Goal: Task Accomplishment & Management: Use online tool/utility

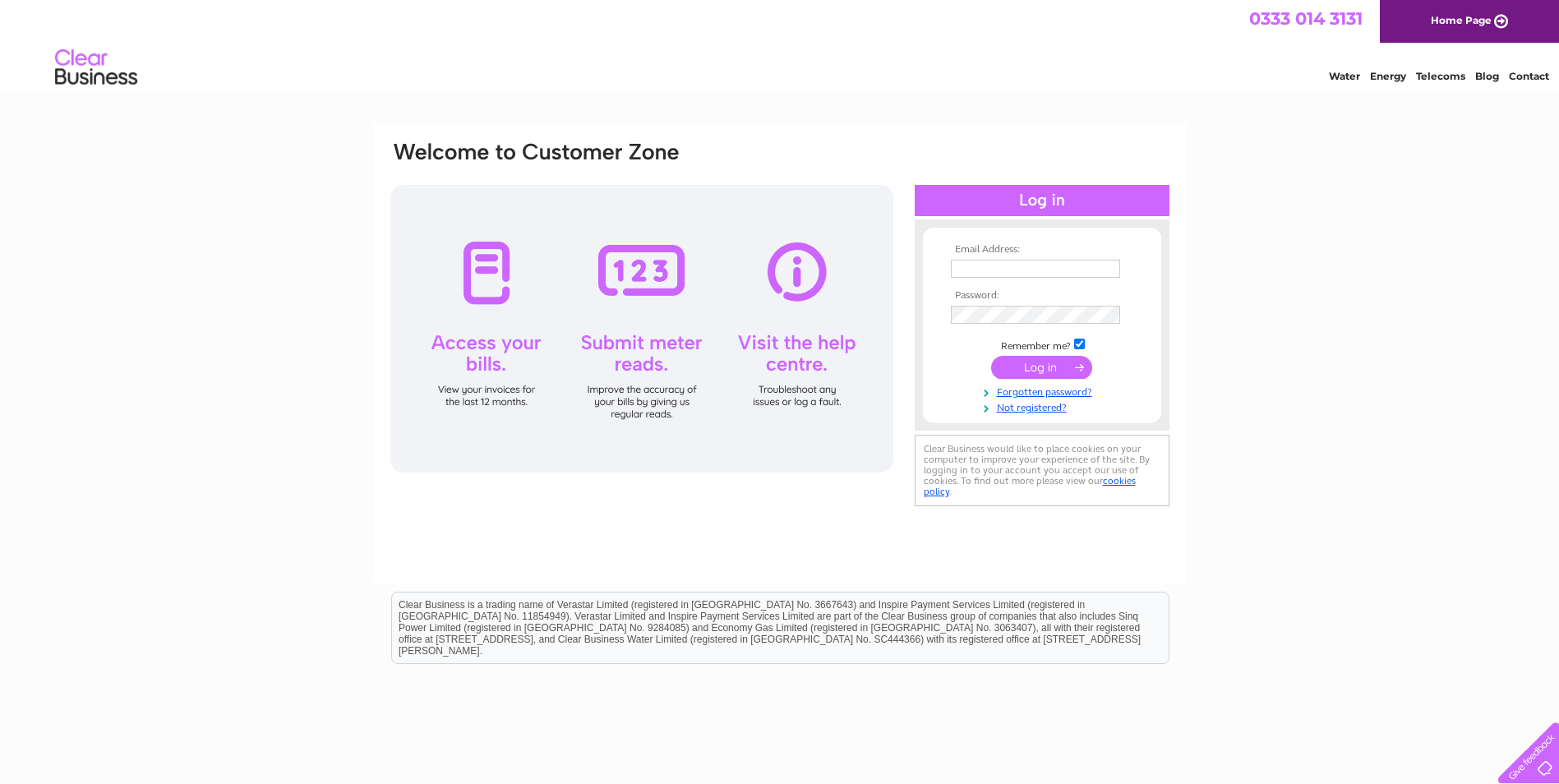
type input "[EMAIL_ADDRESS][DOMAIN_NAME]"
click at [1053, 369] on input "submit" at bounding box center [1041, 366] width 101 height 23
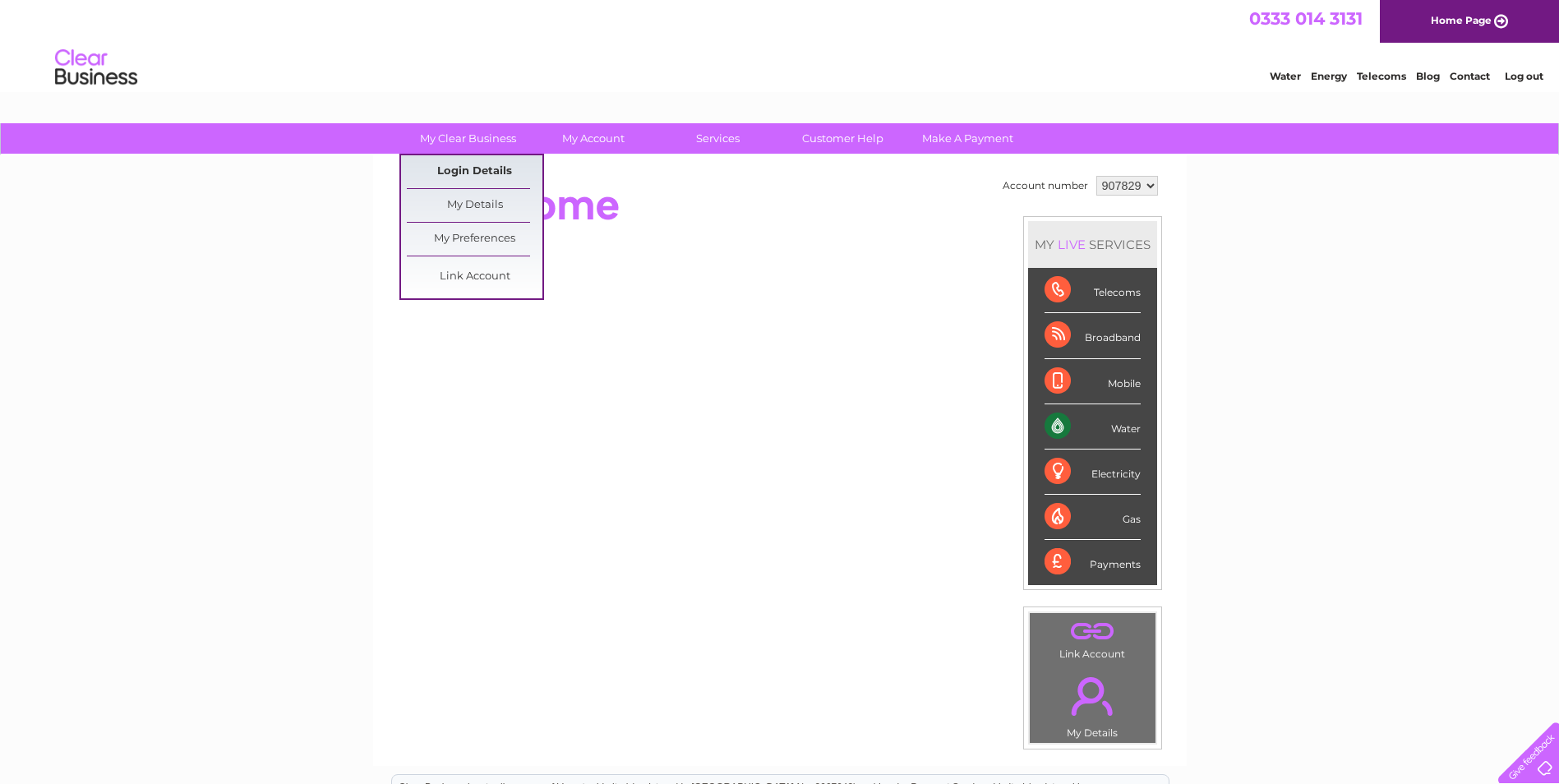
click at [470, 174] on link "Login Details" at bounding box center [474, 172] width 136 height 33
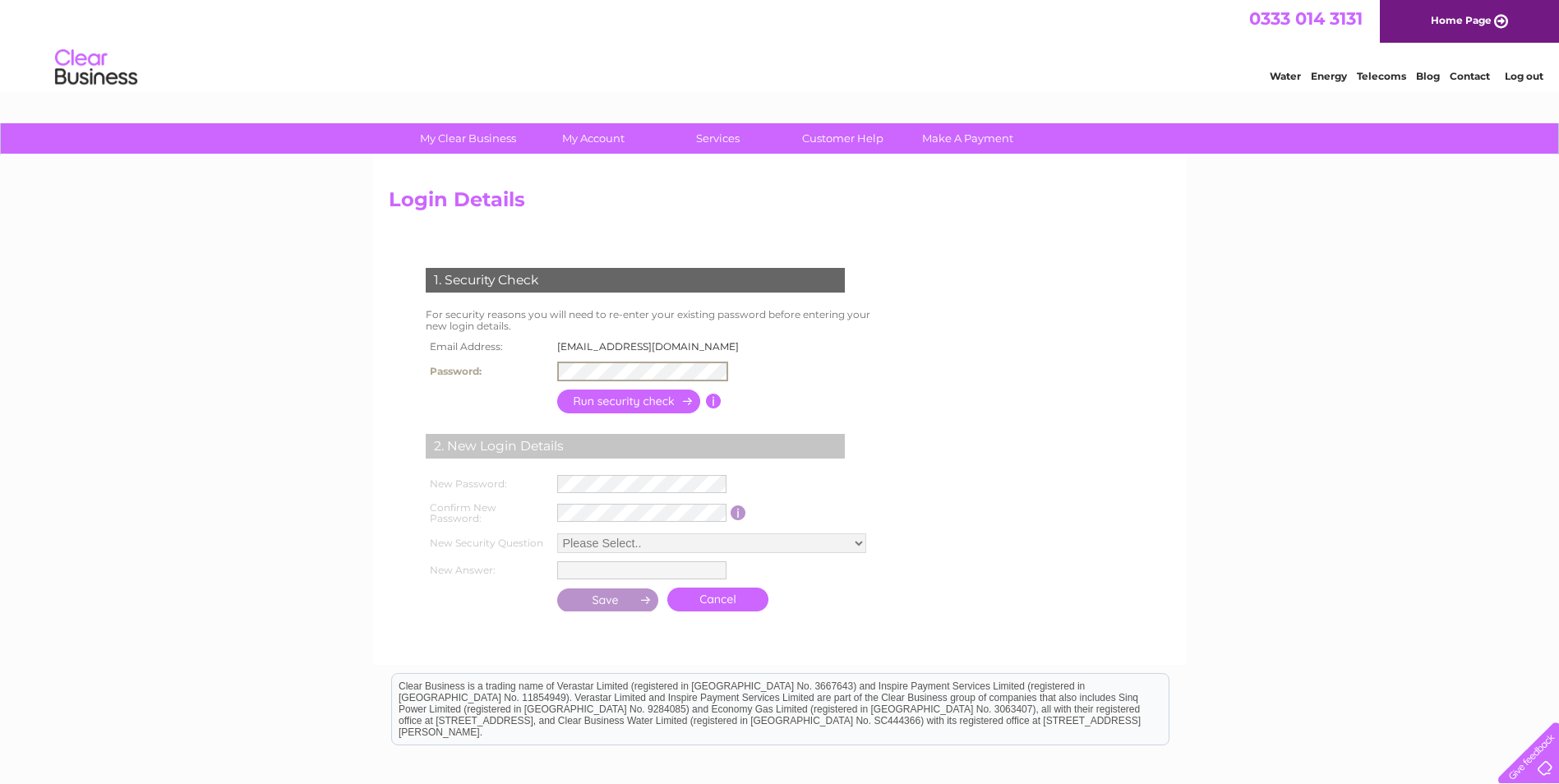
click at [611, 401] on input "button" at bounding box center [629, 401] width 145 height 24
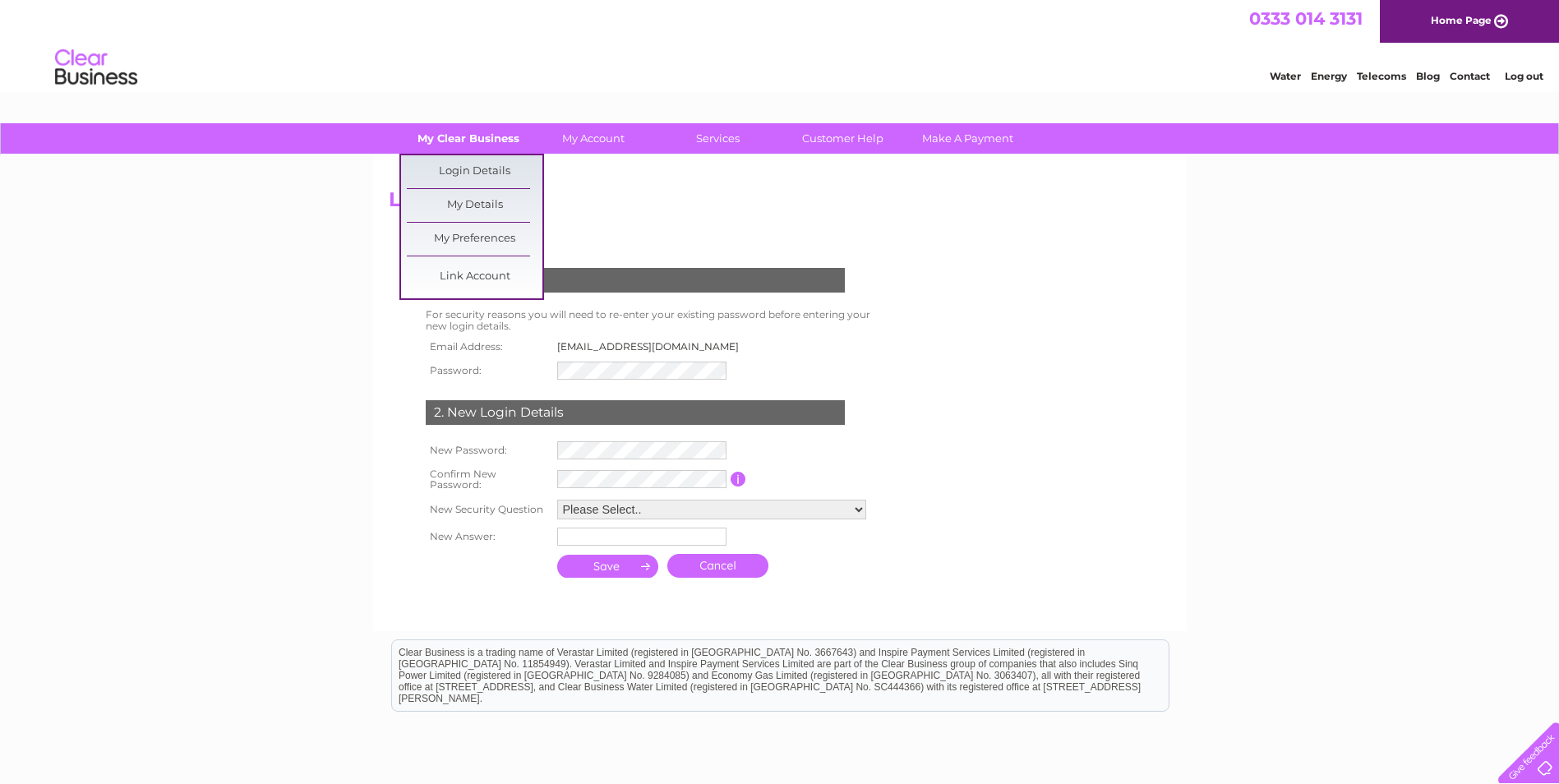
click at [490, 140] on link "My Clear Business" at bounding box center [468, 138] width 136 height 30
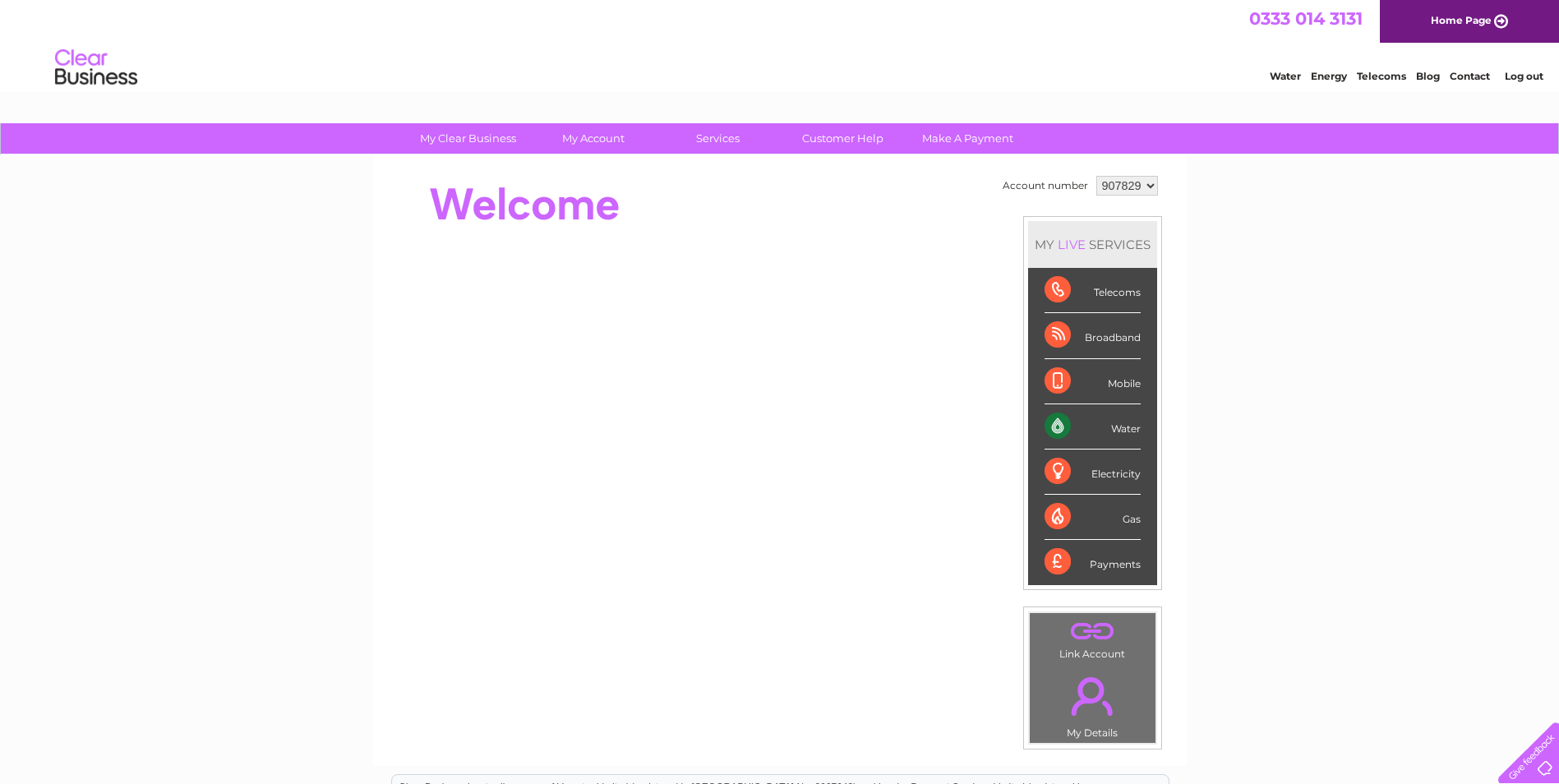
click at [1094, 425] on div "Water" at bounding box center [1092, 426] width 96 height 45
click at [1055, 424] on div "Water" at bounding box center [1092, 426] width 96 height 45
click at [1055, 426] on div "Water" at bounding box center [1092, 426] width 96 height 45
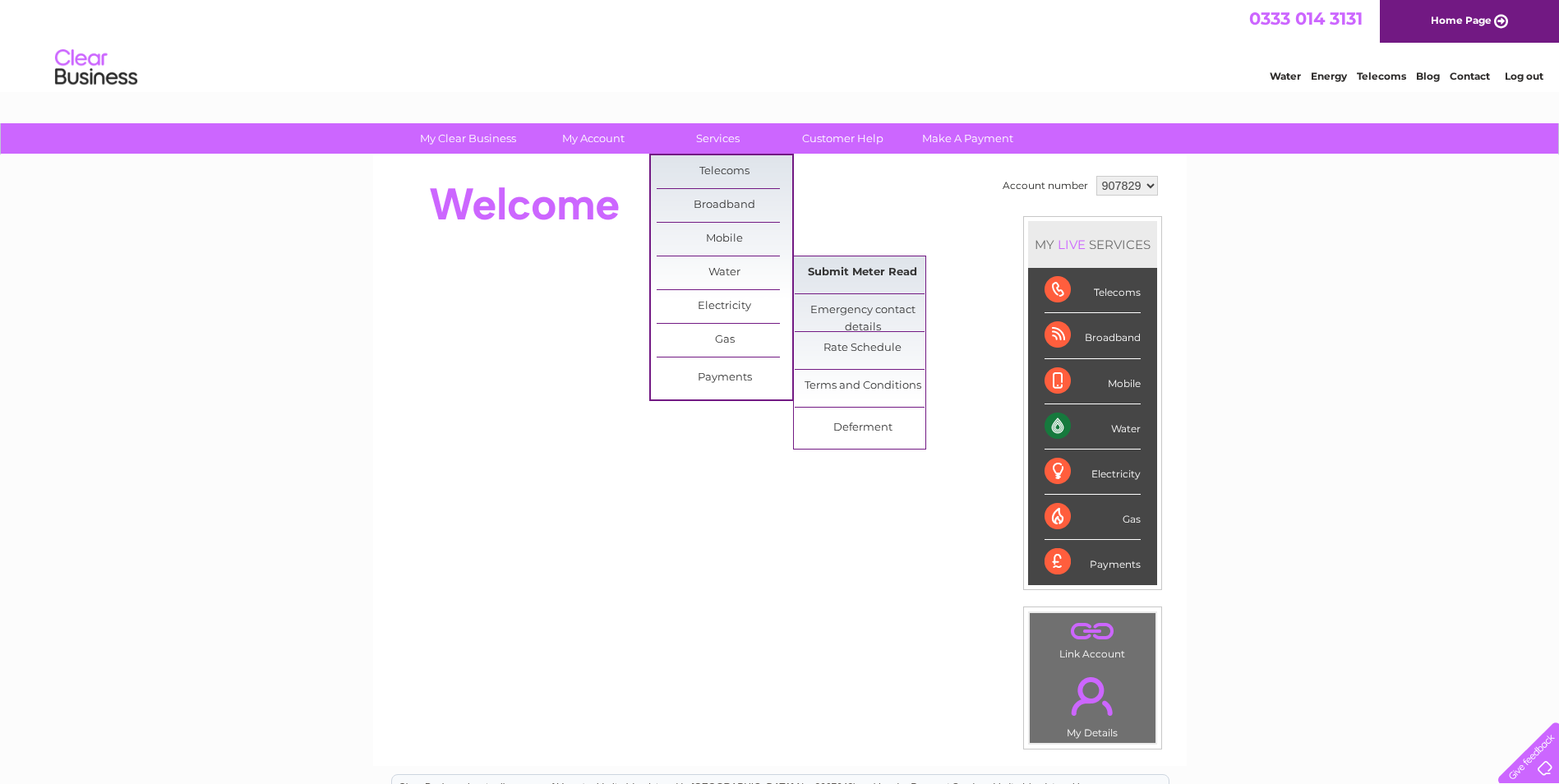
click at [862, 274] on link "Submit Meter Read" at bounding box center [863, 273] width 136 height 33
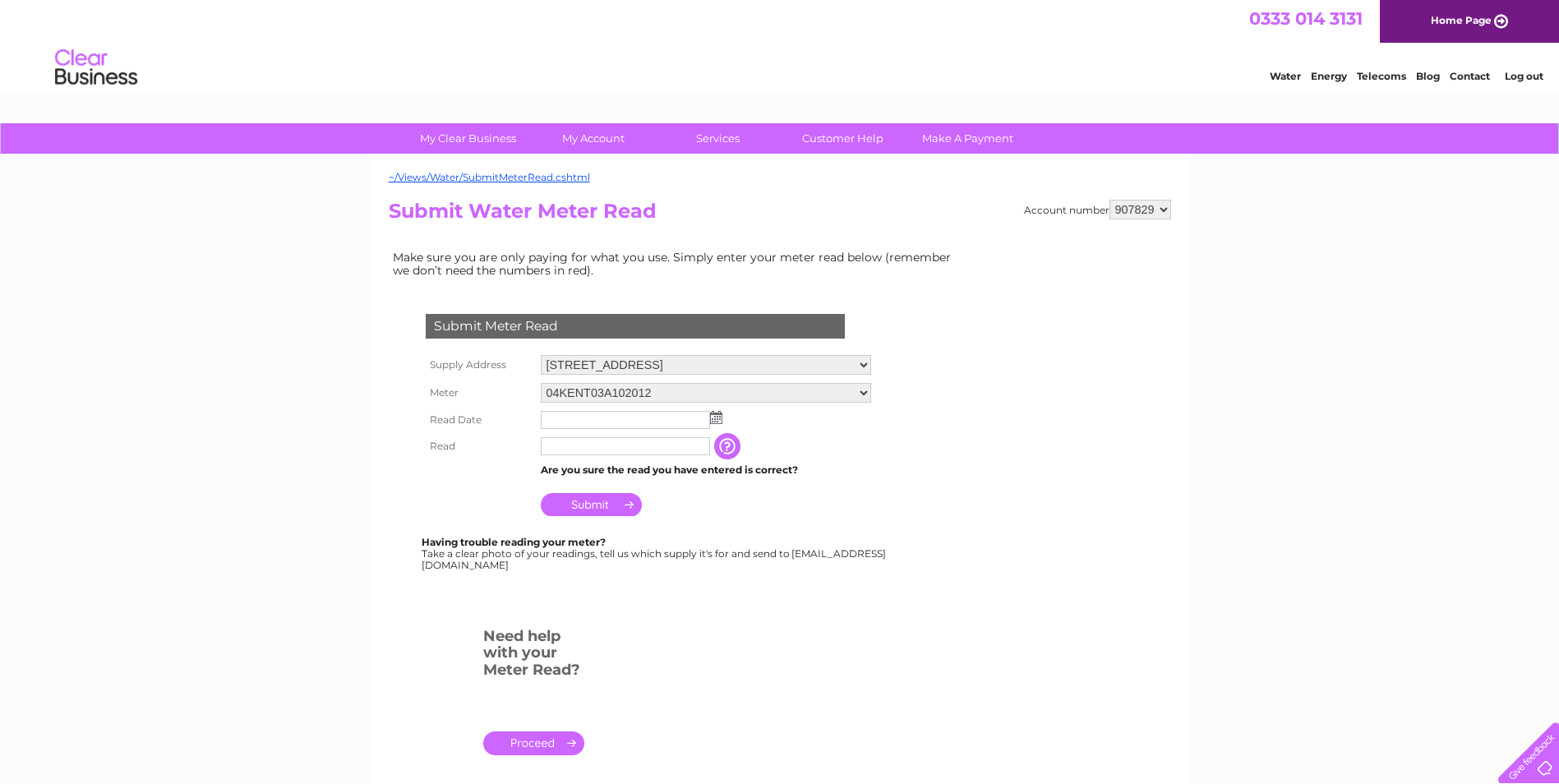
click at [600, 412] on input "text" at bounding box center [625, 420] width 169 height 18
click at [719, 419] on img at bounding box center [717, 419] width 12 height 13
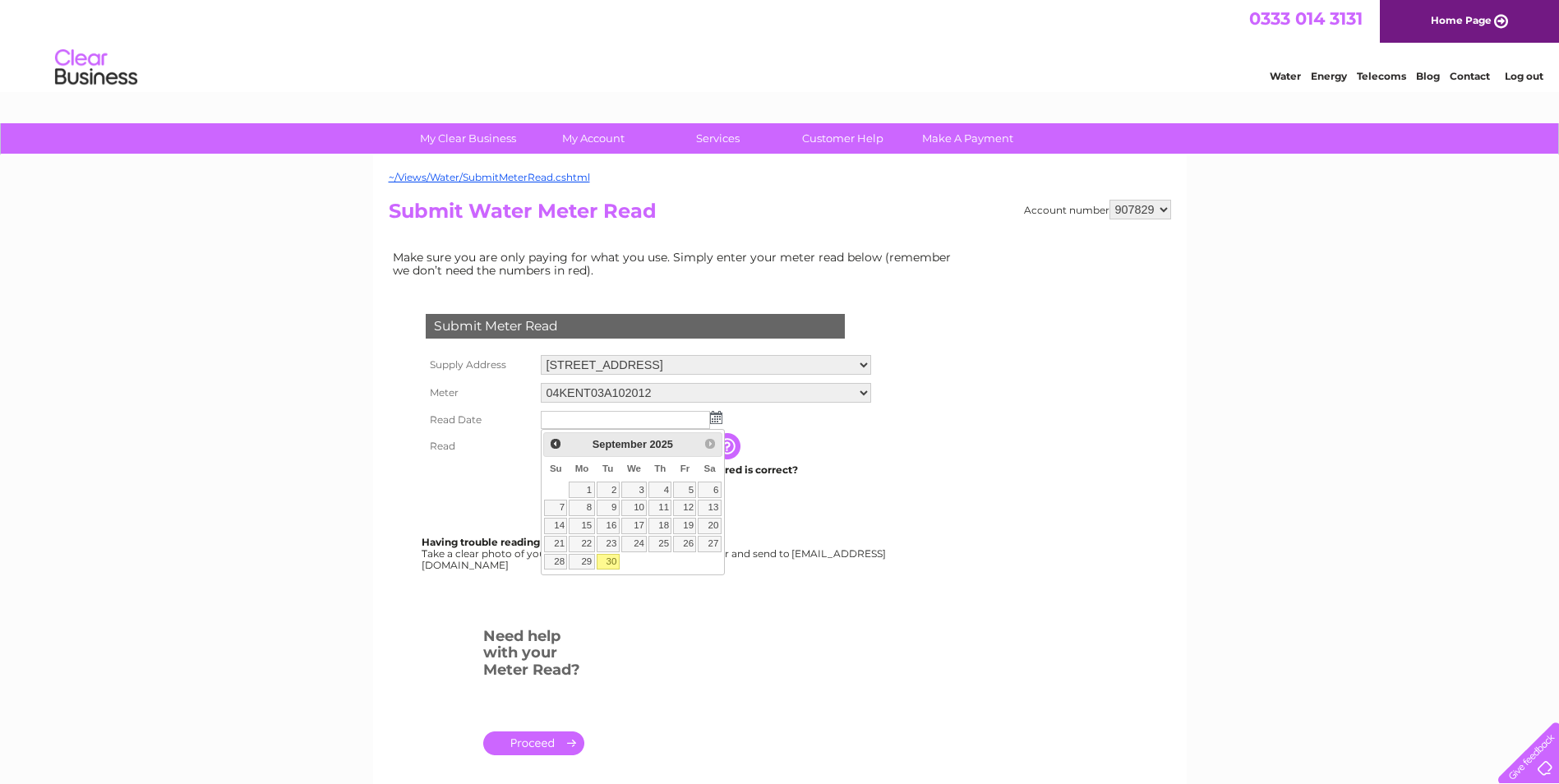
click at [615, 563] on link "30" at bounding box center [607, 562] width 23 height 16
type input "2025/09/30"
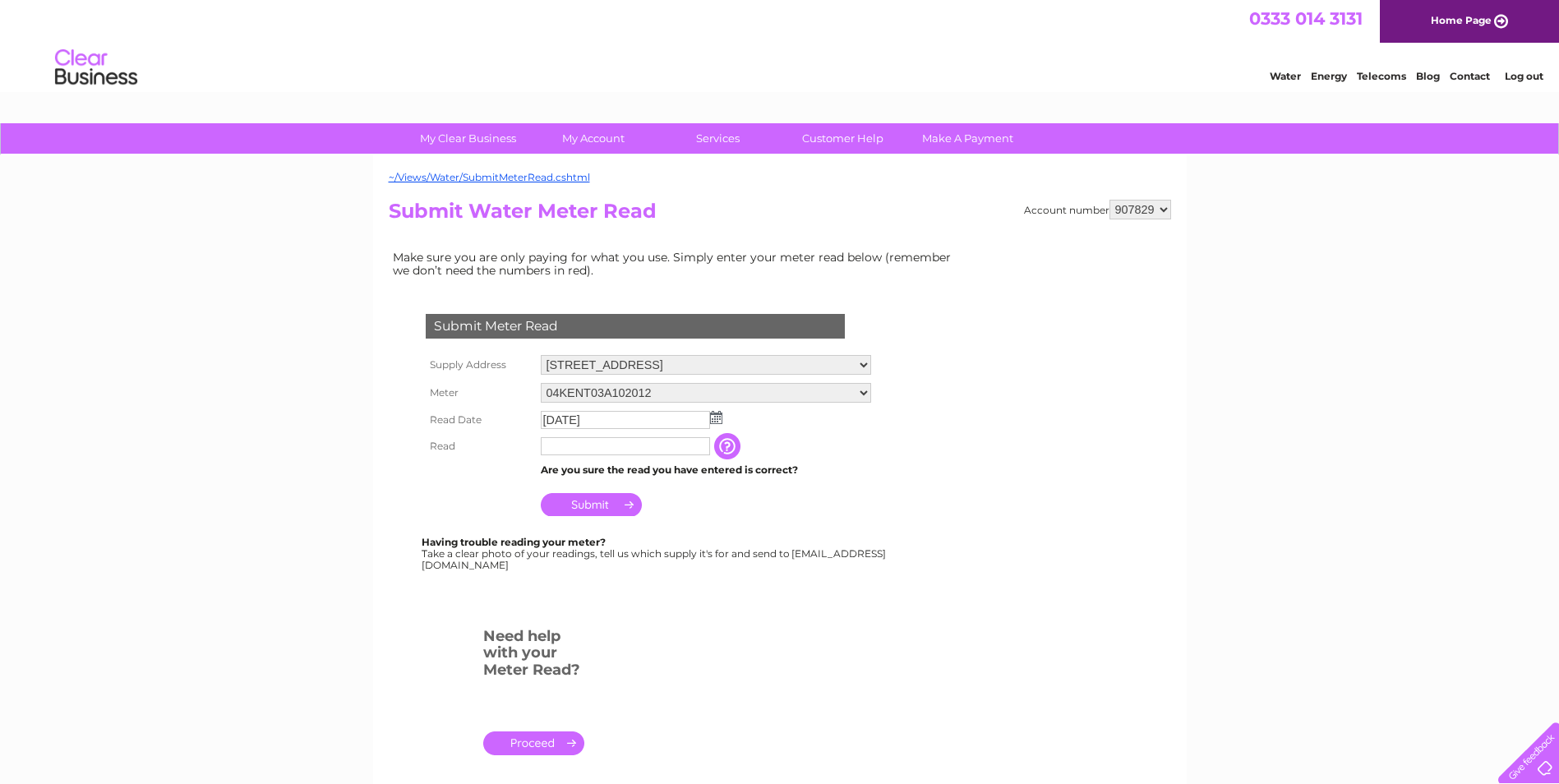
click at [602, 452] on input "text" at bounding box center [625, 446] width 169 height 18
click at [593, 450] on input "41010" at bounding box center [626, 447] width 171 height 20
type input "41010"
click at [588, 507] on input "Submit" at bounding box center [591, 506] width 101 height 23
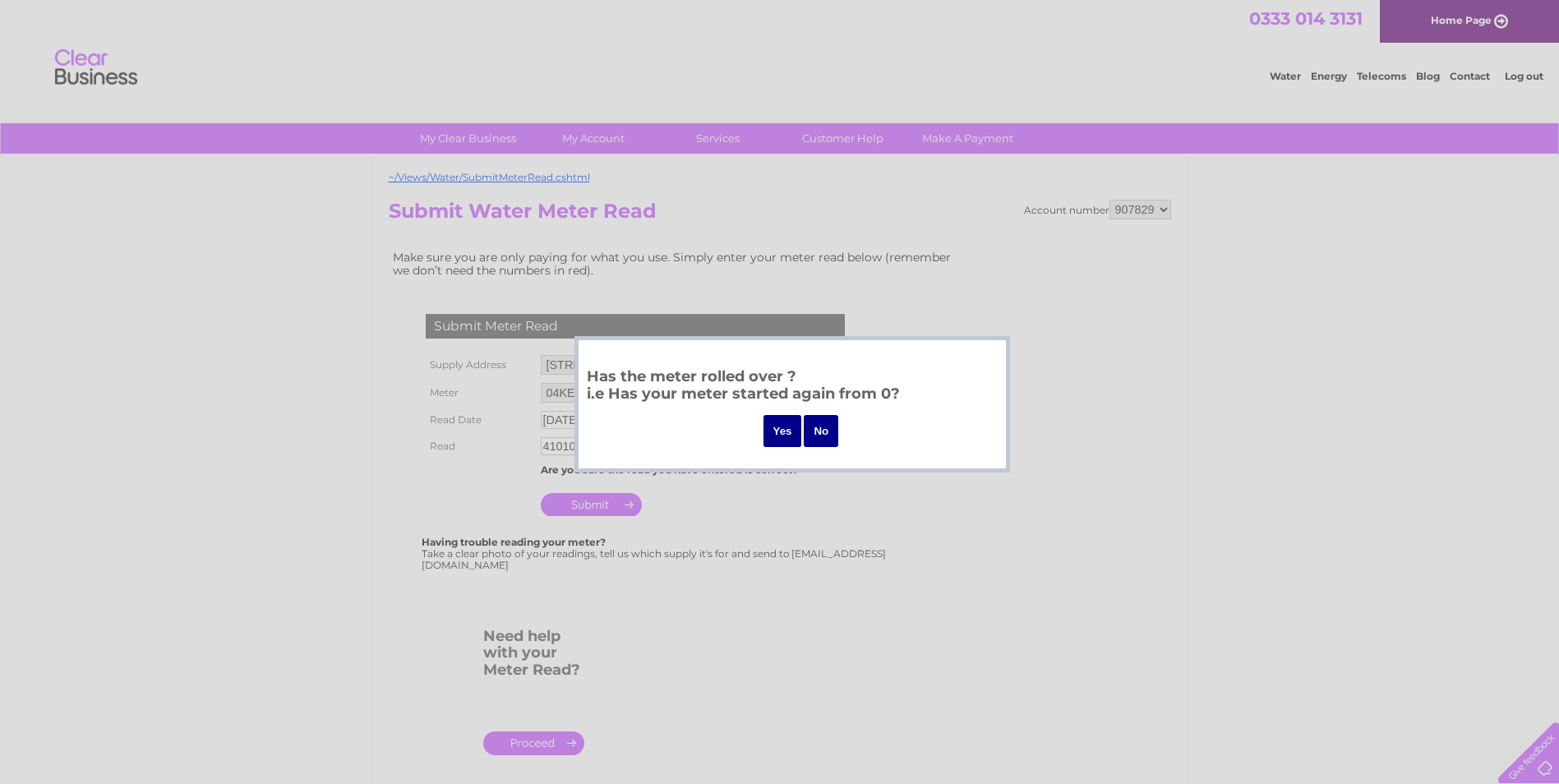
click at [826, 428] on input "No" at bounding box center [821, 430] width 35 height 32
